Goal: Information Seeking & Learning: Learn about a topic

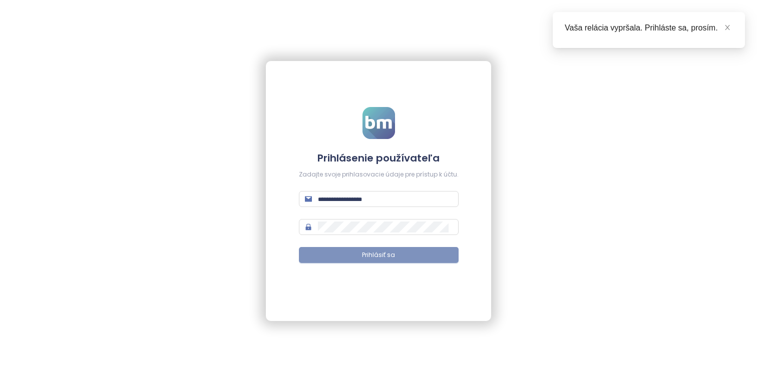
type input "**********"
click at [444, 259] on button "Prihlásiť sa" at bounding box center [379, 255] width 160 height 16
click at [729, 24] on icon "close" at bounding box center [727, 27] width 7 height 7
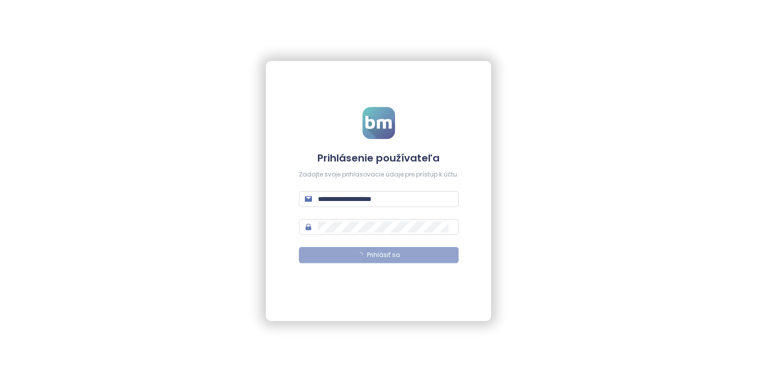
click at [463, 110] on div "**********" at bounding box center [378, 191] width 225 height 260
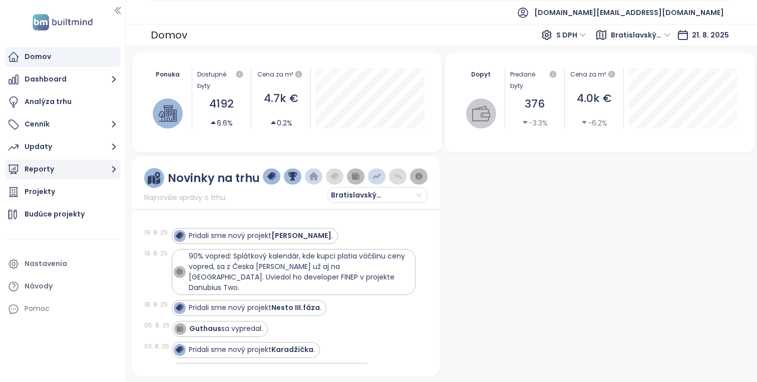
click at [94, 164] on button "Reporty" at bounding box center [62, 170] width 115 height 20
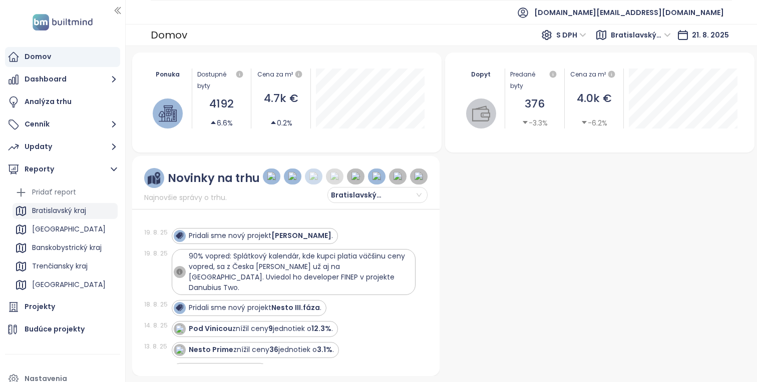
click at [79, 211] on div "Bratislavský kraj" at bounding box center [59, 211] width 54 height 13
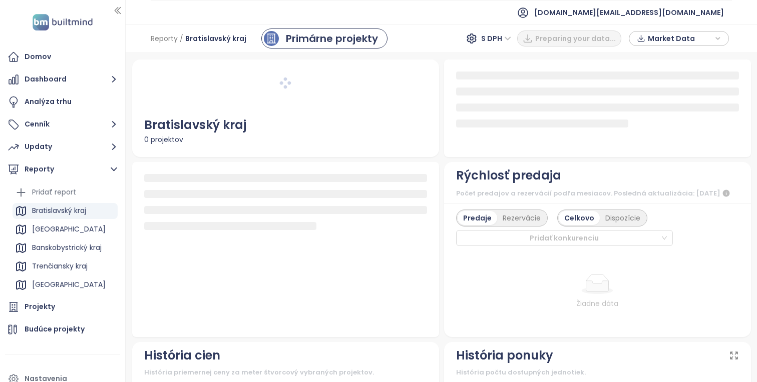
click at [118, 8] on icon "button" at bounding box center [118, 11] width 10 height 10
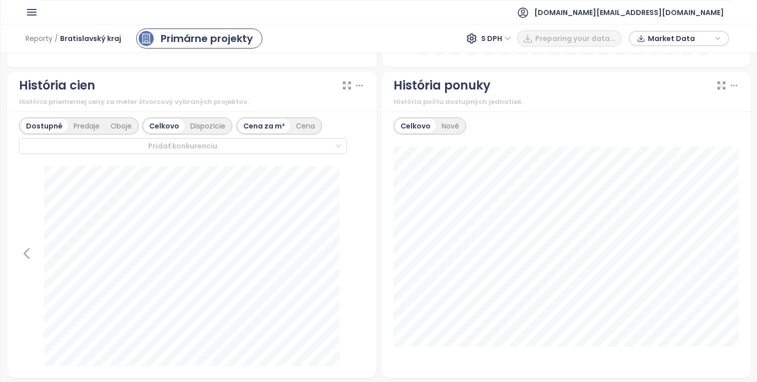
scroll to position [566, 0]
click at [344, 85] on icon at bounding box center [347, 85] width 10 height 10
click at [718, 88] on icon at bounding box center [721, 84] width 7 height 7
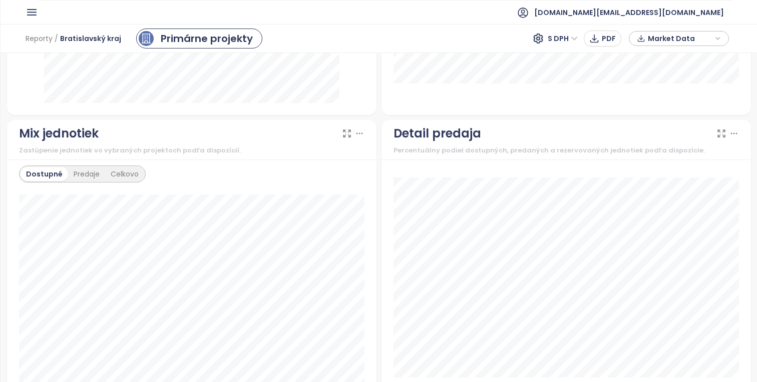
scroll to position [829, 0]
click at [349, 130] on icon at bounding box center [346, 132] width 7 height 7
click at [726, 136] on div at bounding box center [727, 133] width 23 height 10
click at [721, 132] on icon at bounding box center [721, 133] width 10 height 10
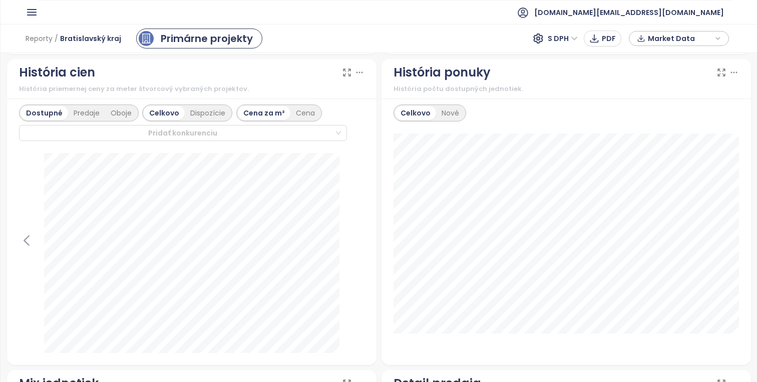
scroll to position [577, 0]
click at [93, 113] on div "Predaje" at bounding box center [86, 115] width 37 height 14
click at [116, 109] on div "Oboje" at bounding box center [121, 115] width 32 height 14
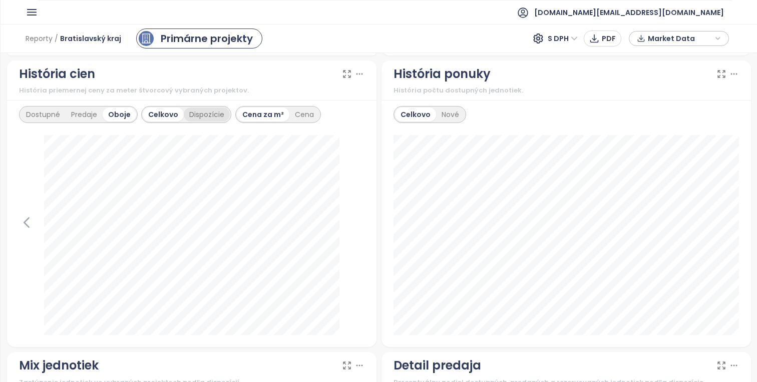
click at [208, 120] on div "Dispozície" at bounding box center [207, 115] width 46 height 14
click at [39, 117] on div "Dostupné" at bounding box center [45, 115] width 48 height 14
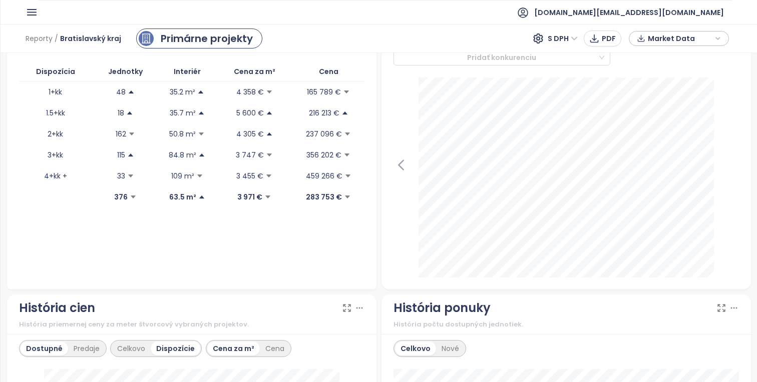
scroll to position [0, 0]
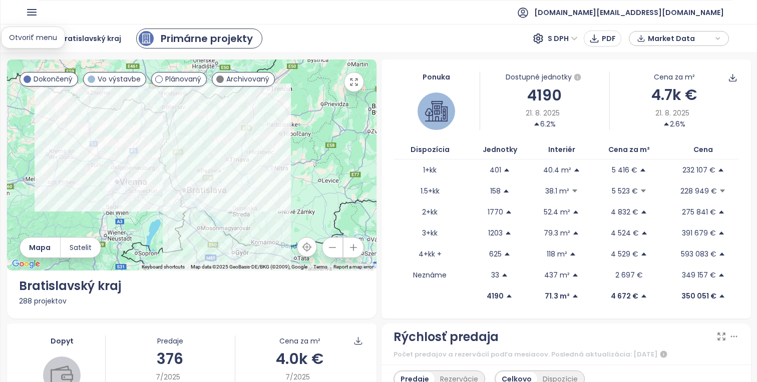
click at [27, 14] on icon "button" at bounding box center [32, 12] width 13 height 13
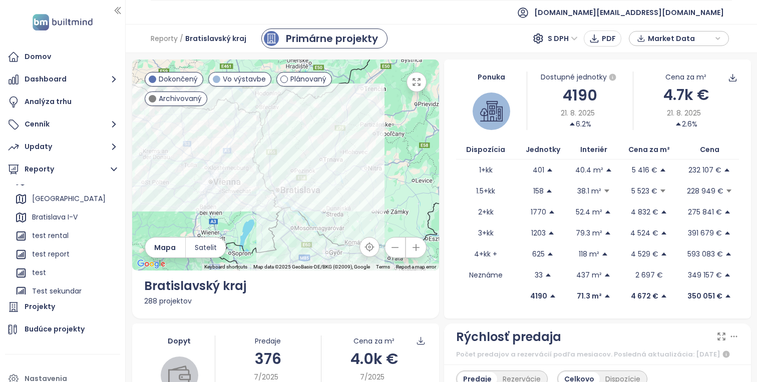
scroll to position [143, 0]
click at [69, 216] on div "Bratislava I-V" at bounding box center [55, 216] width 46 height 13
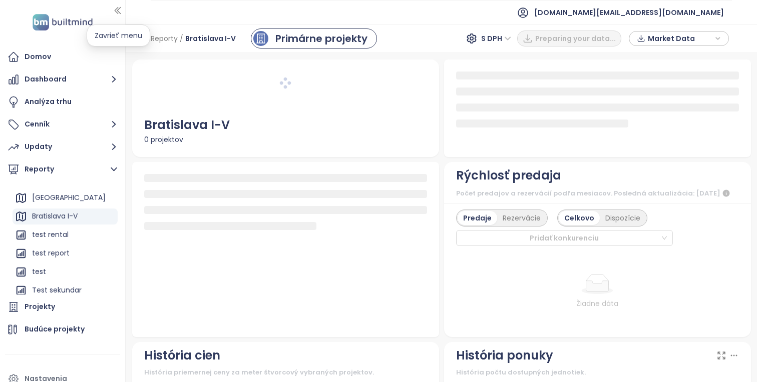
click at [116, 9] on icon "button" at bounding box center [118, 11] width 10 height 10
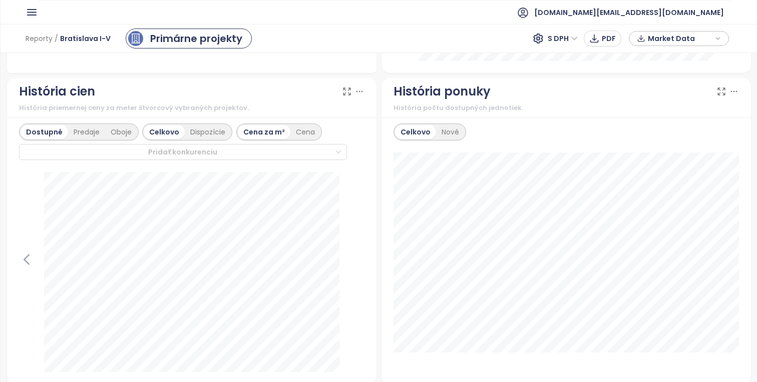
scroll to position [559, 0]
click at [455, 133] on div "Nové" at bounding box center [450, 133] width 29 height 14
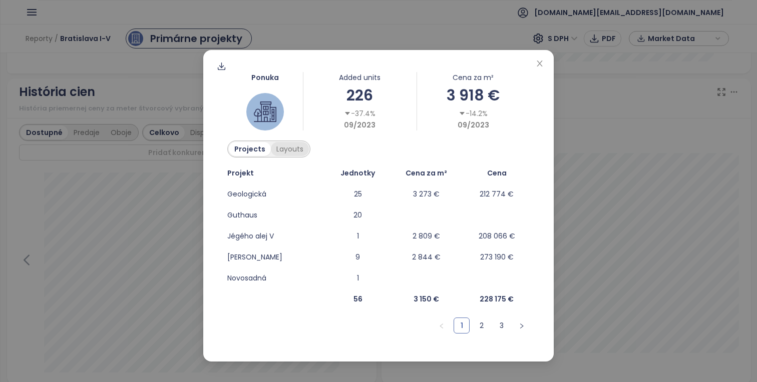
click at [291, 146] on div "Layouts" at bounding box center [290, 149] width 38 height 14
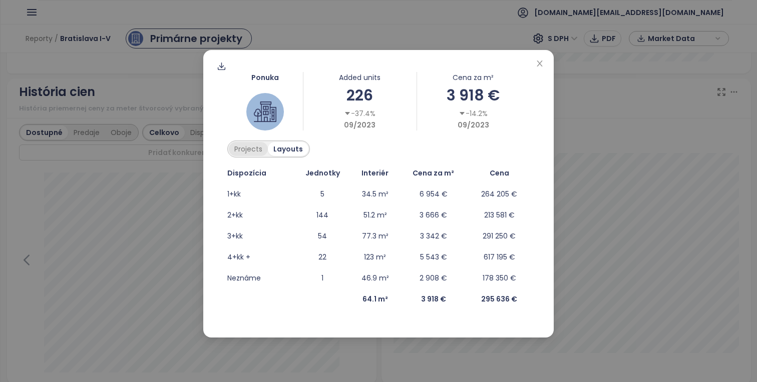
click at [243, 148] on div "Projects" at bounding box center [248, 149] width 39 height 14
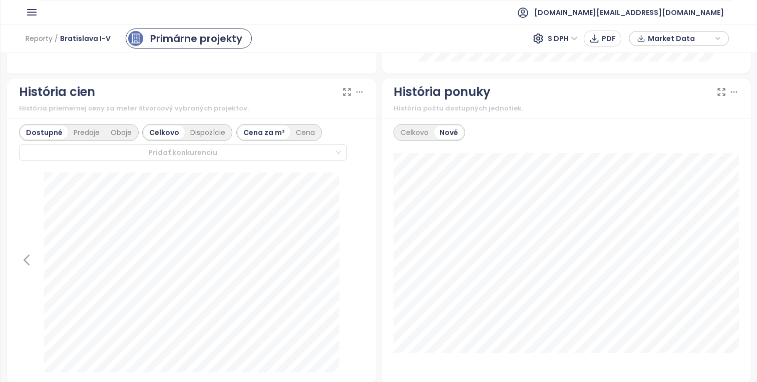
click at [379, 158] on div "História ponuky História počtu dostupných jednotiek. [GEOGRAPHIC_DATA] Nové [DA…" at bounding box center [566, 232] width 374 height 307
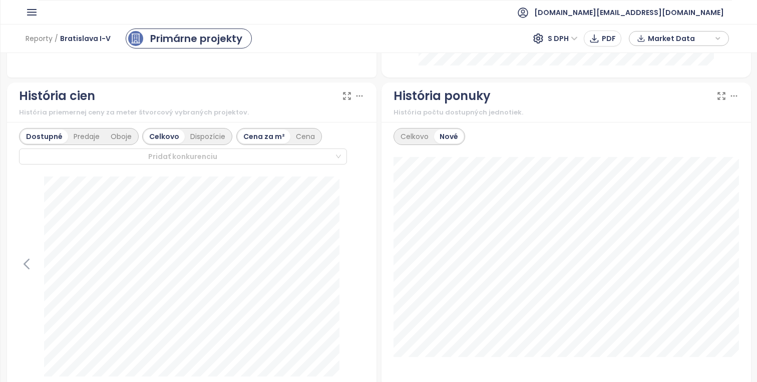
scroll to position [573, 0]
